Goal: Check status: Check status

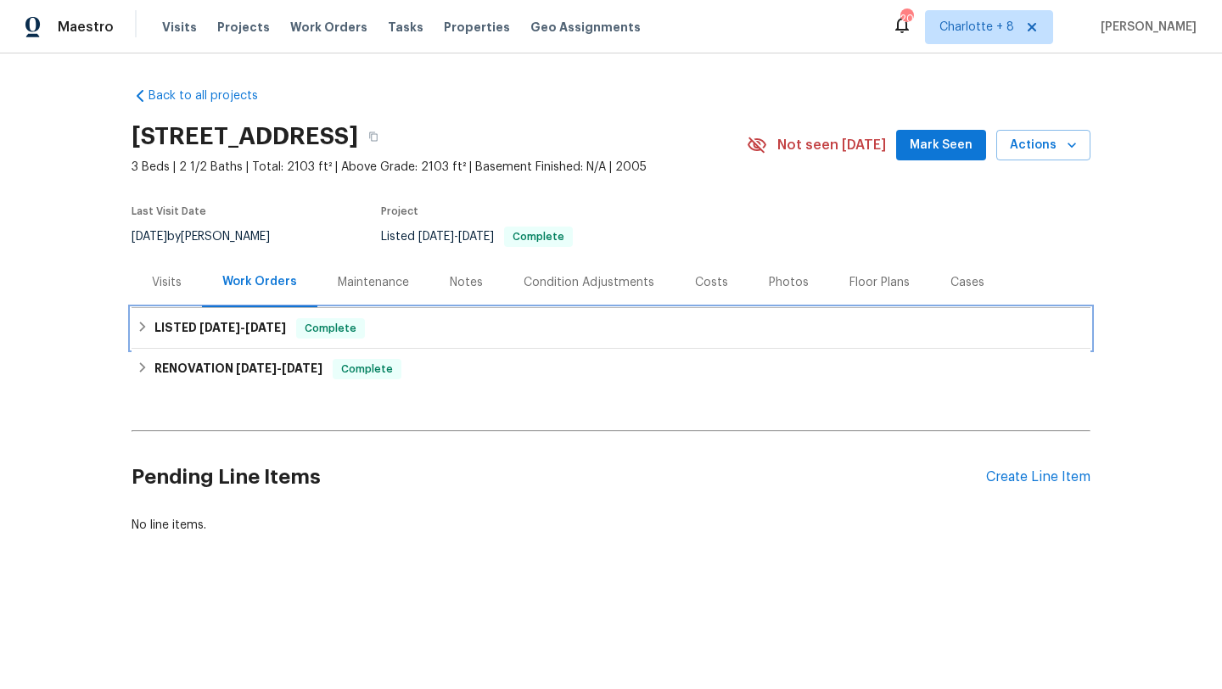
click at [466, 330] on div "LISTED [DATE] - [DATE] Complete" at bounding box center [611, 328] width 949 height 20
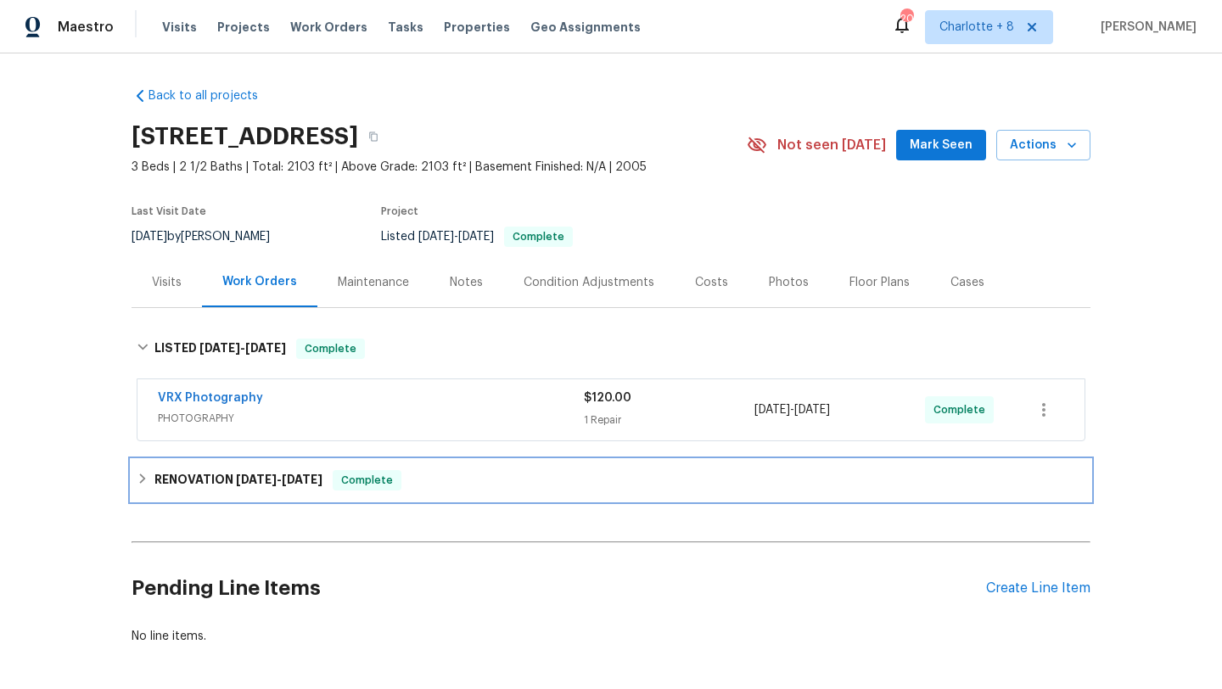
click at [370, 475] on span "Complete" at bounding box center [366, 480] width 65 height 17
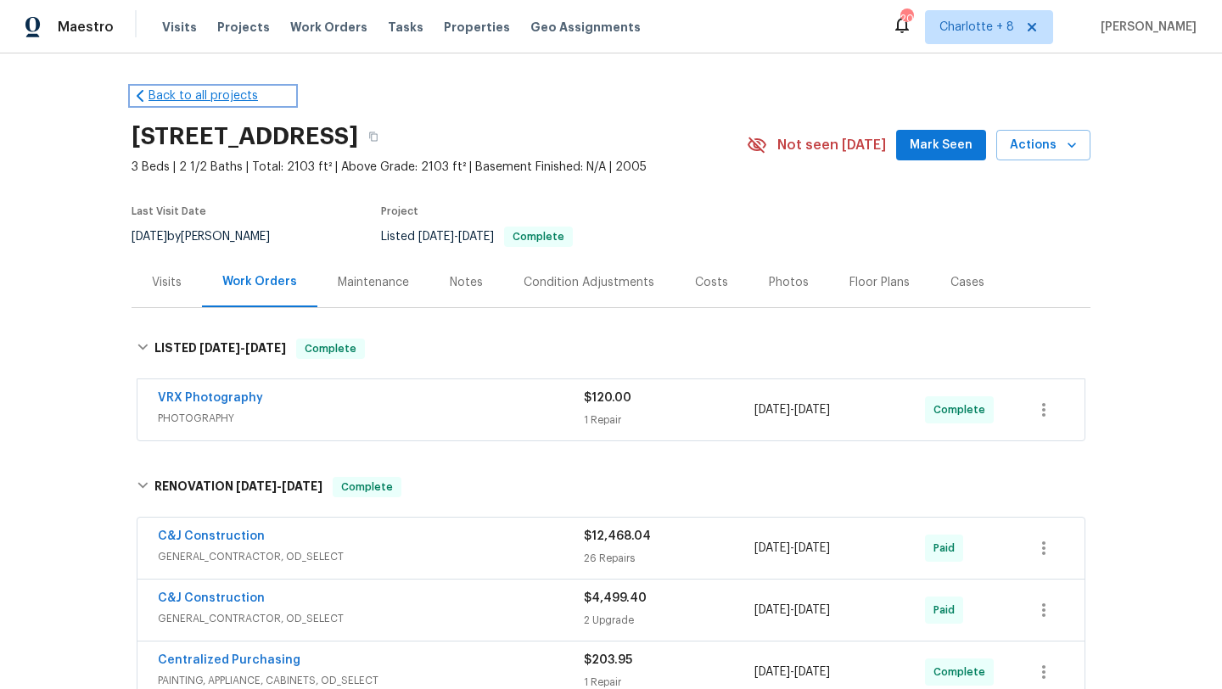
click at [165, 101] on link "Back to all projects" at bounding box center [213, 95] width 163 height 17
